Goal: Task Accomplishment & Management: Manage account settings

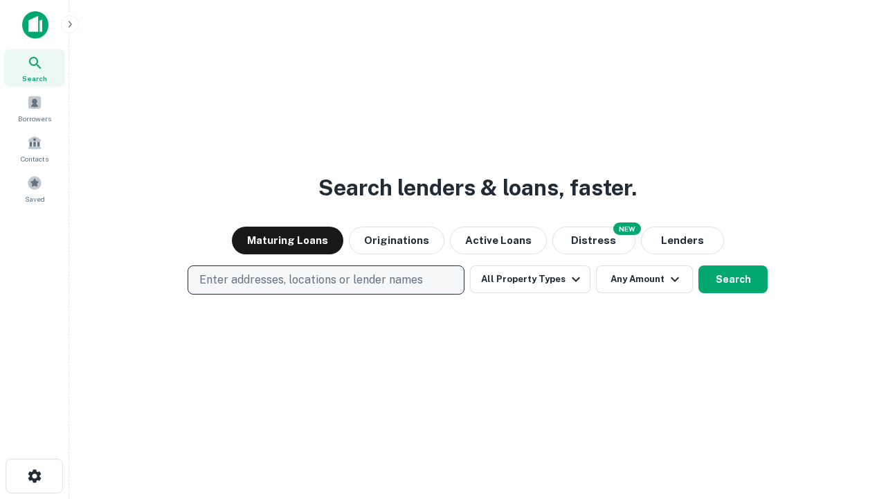
click at [325, 280] on p "Enter addresses, locations or lender names" at bounding box center [311, 279] width 224 height 17
type input "**********"
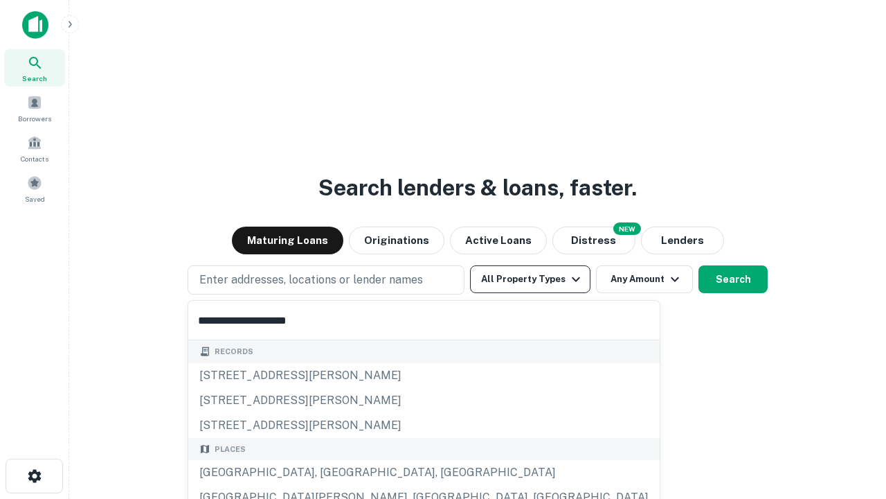
click at [331, 472] on div "[GEOGRAPHIC_DATA], [GEOGRAPHIC_DATA], [GEOGRAPHIC_DATA]" at bounding box center [424, 472] width 472 height 25
click at [530, 279] on button "All Property Types" at bounding box center [530, 279] width 120 height 28
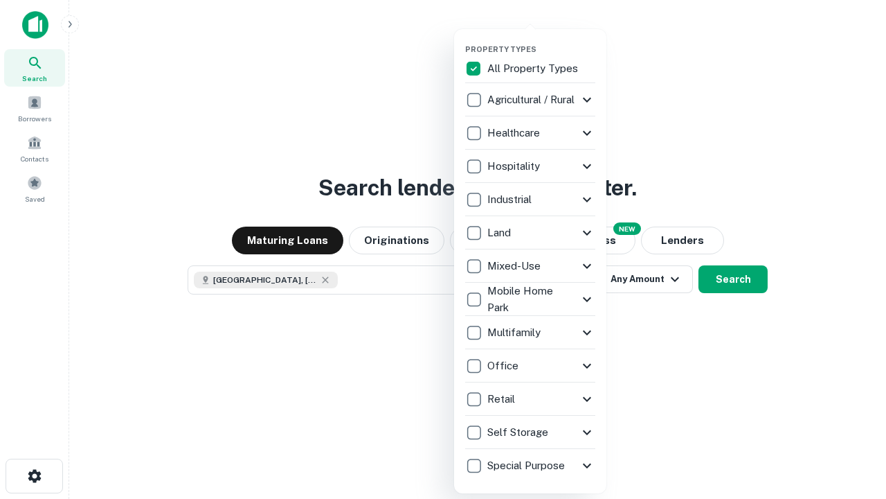
click at [541, 40] on button "button" at bounding box center [541, 40] width 152 height 1
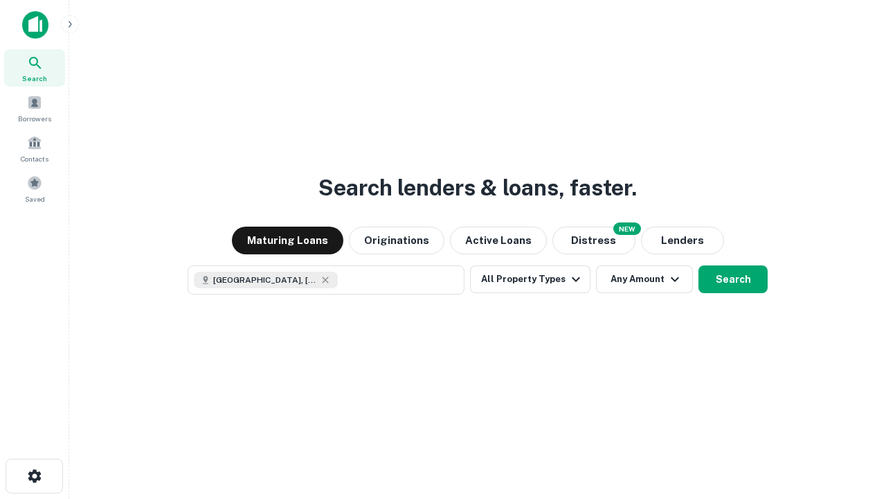
scroll to position [22, 0]
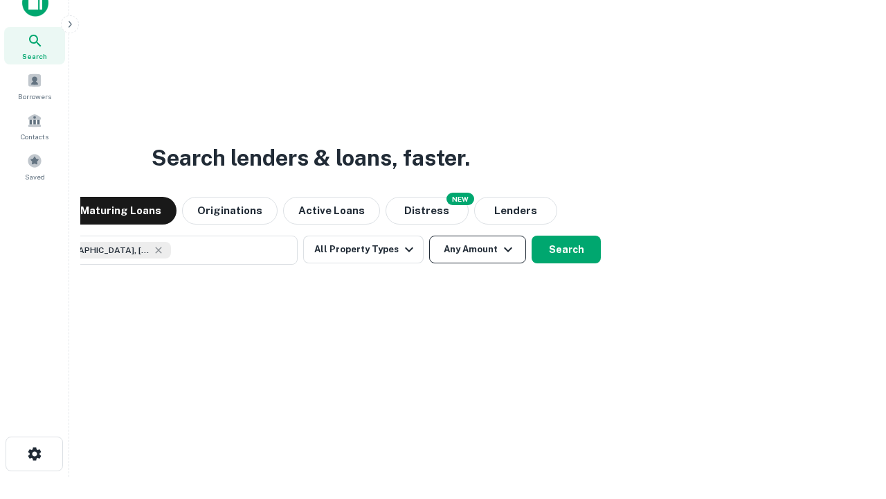
click at [429, 235] on button "Any Amount" at bounding box center [477, 249] width 97 height 28
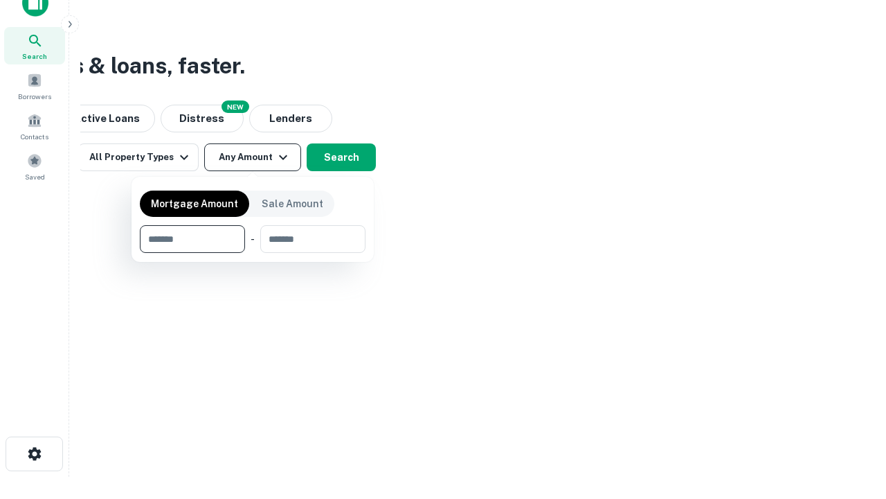
type input "*******"
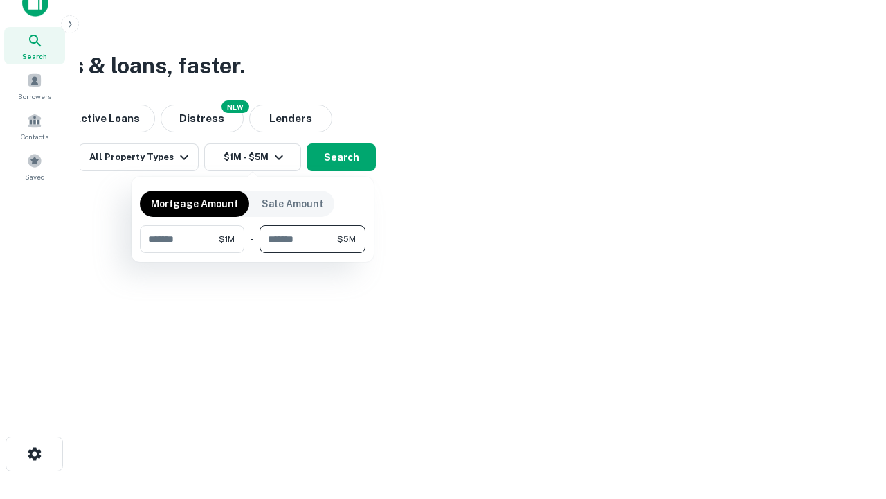
type input "*******"
click at [253, 253] on button "button" at bounding box center [253, 253] width 226 height 1
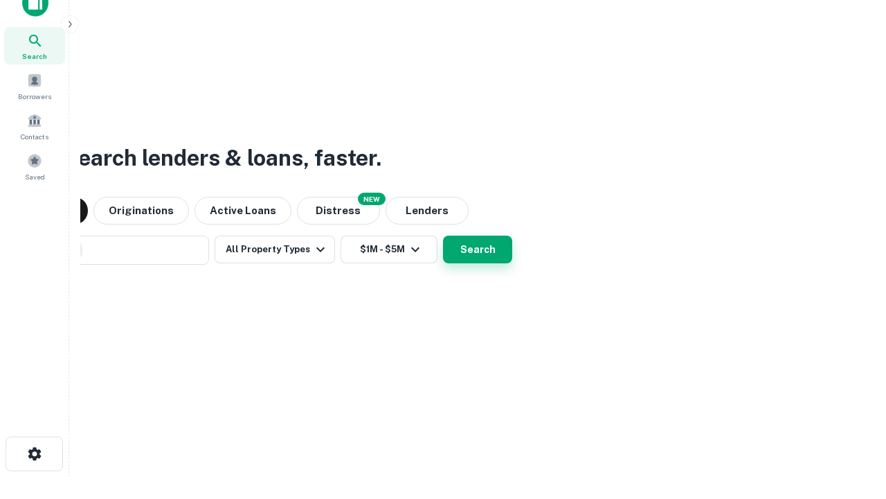
click at [443, 235] on button "Search" at bounding box center [477, 249] width 69 height 28
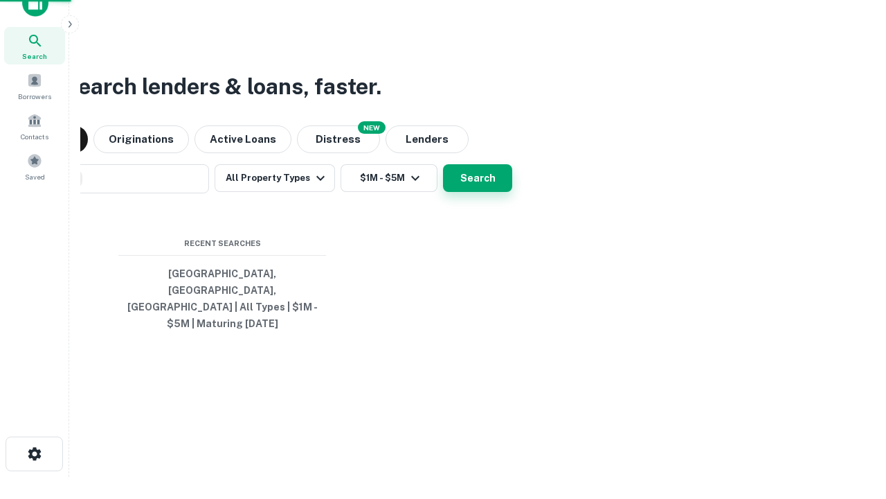
scroll to position [45, 392]
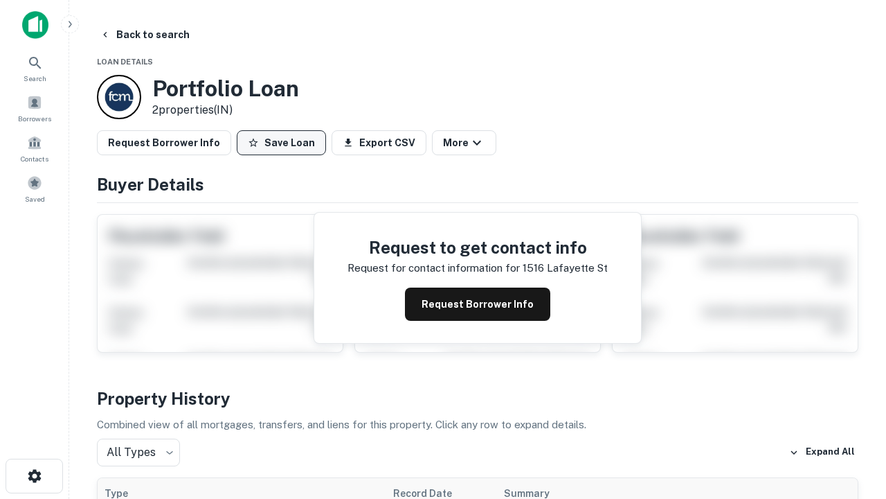
click at [281, 143] on button "Save Loan" at bounding box center [281, 142] width 89 height 25
click at [285, 143] on button "Loan Saved" at bounding box center [285, 142] width 96 height 25
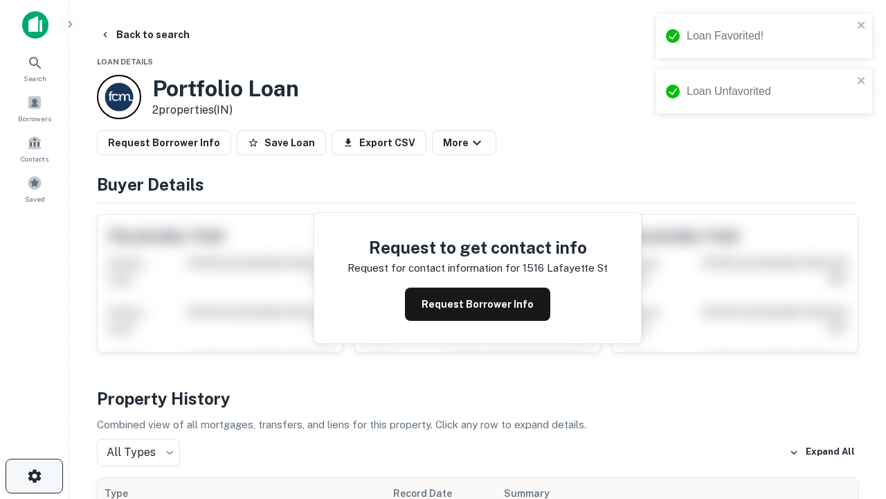
click at [34, 476] on icon "button" at bounding box center [34, 475] width 17 height 17
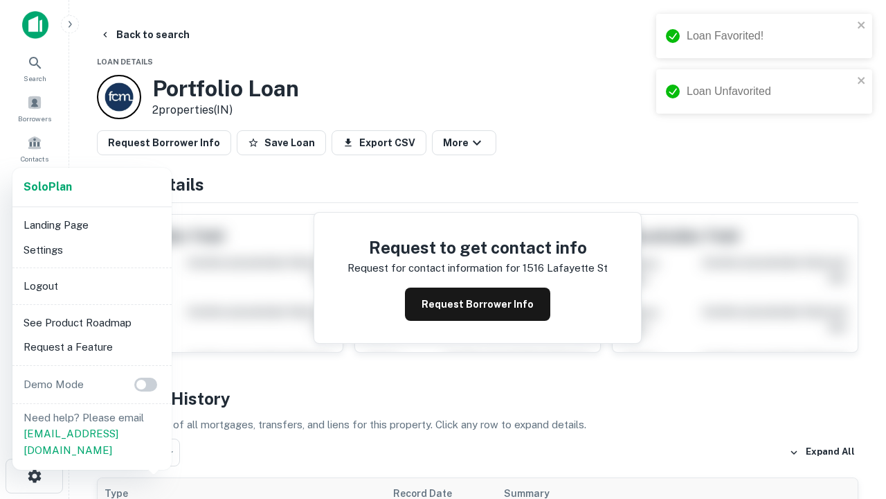
click at [91, 285] on li "Logout" at bounding box center [92, 286] width 148 height 25
